Goal: Task Accomplishment & Management: Manage account settings

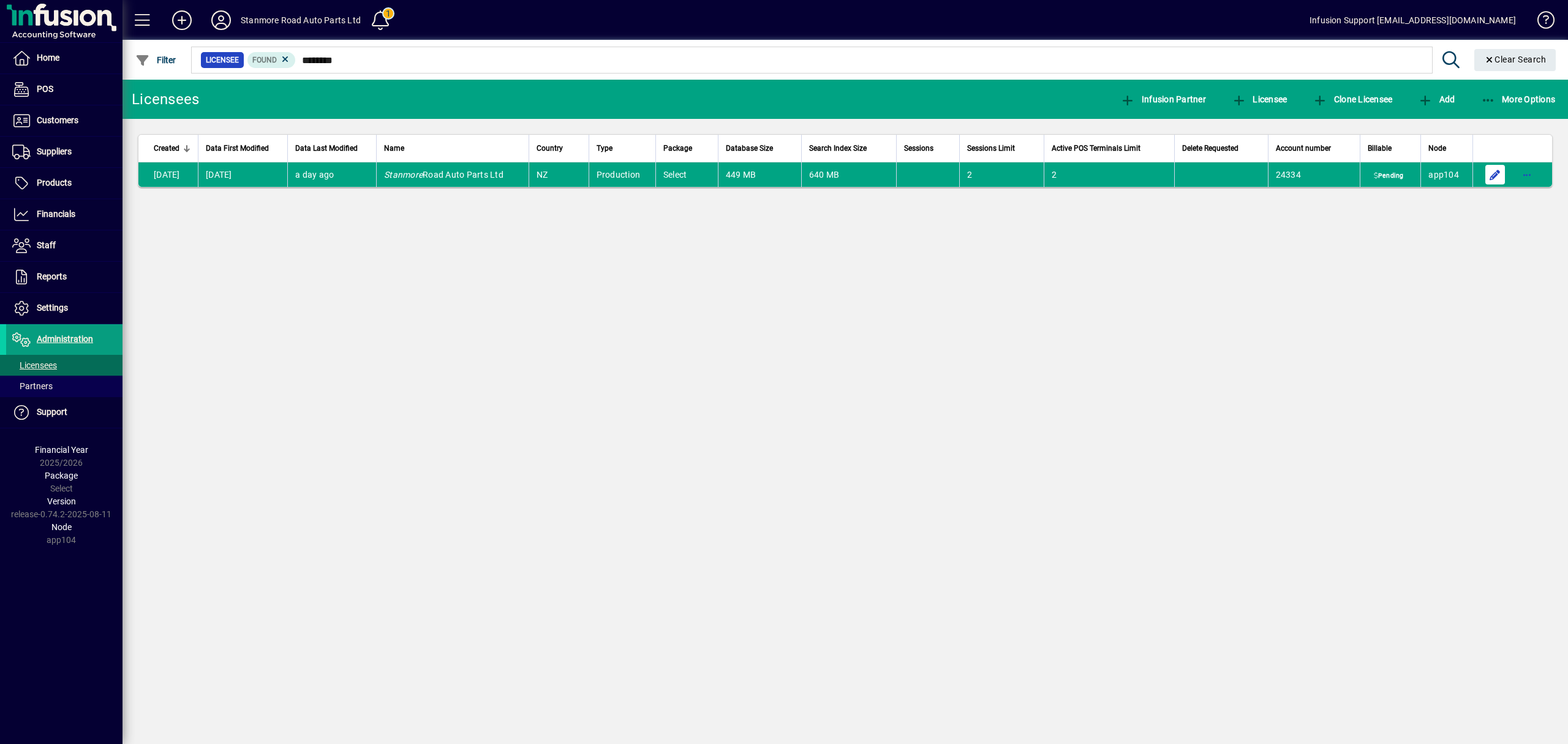
click at [1493, 175] on span "button" at bounding box center [1494, 175] width 29 height 29
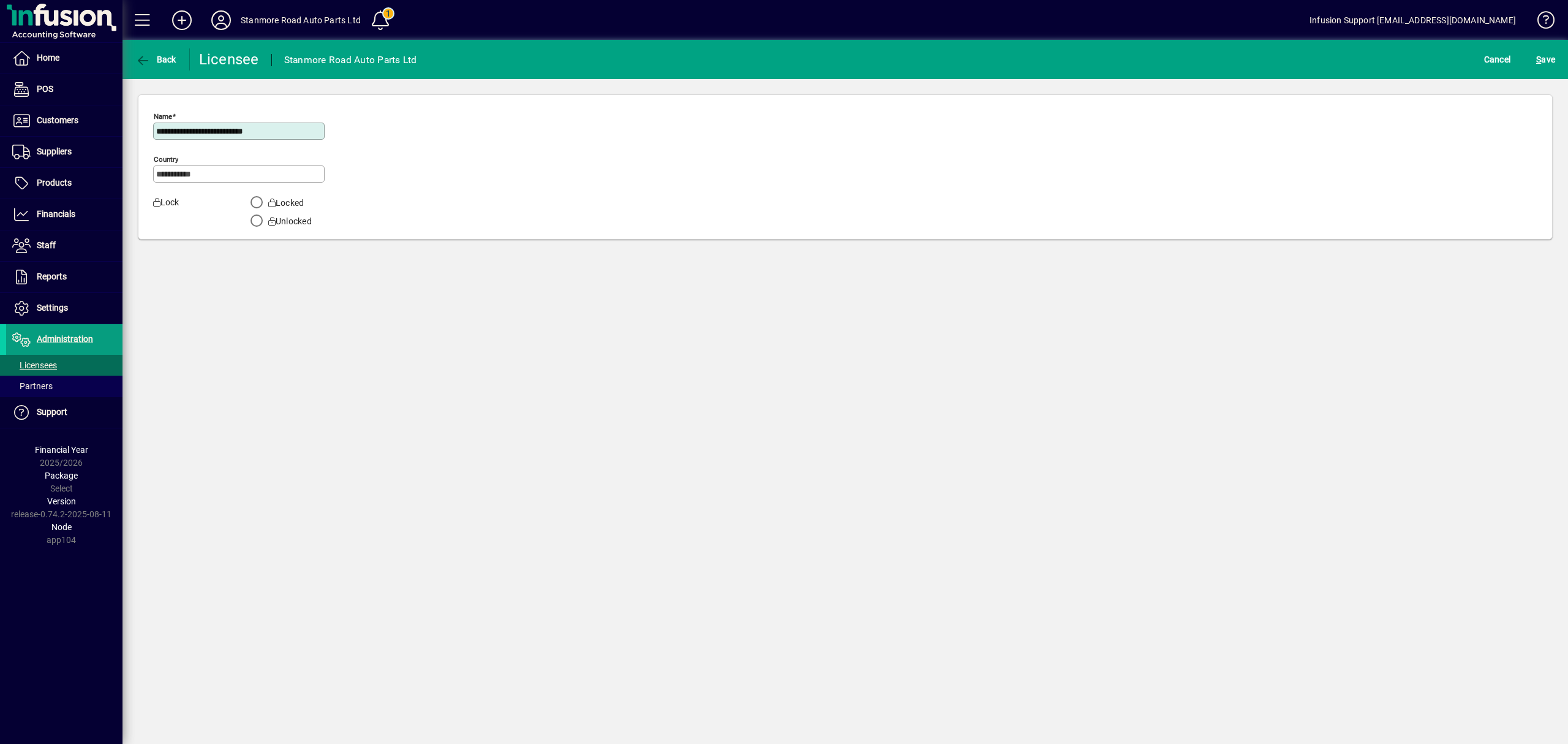
click at [296, 131] on input "**********" at bounding box center [240, 131] width 168 height 10
type input "**********"
click at [1541, 64] on span "S ave" at bounding box center [1545, 59] width 19 height 19
